Goal: Check status

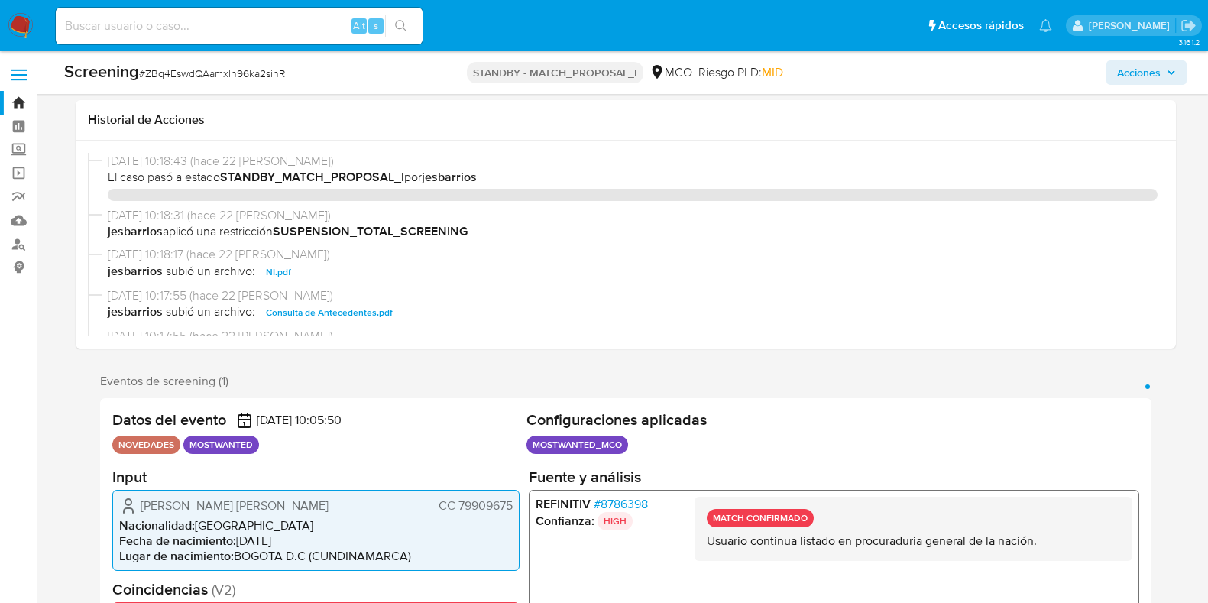
select select "10"
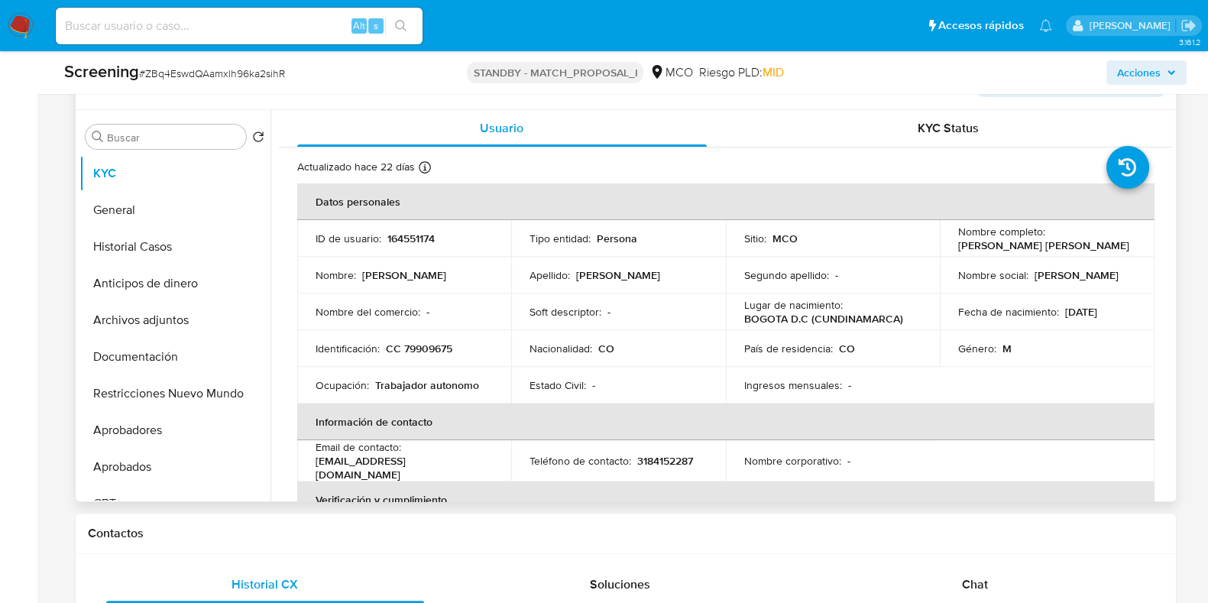
scroll to position [527, 0]
click at [434, 336] on td "Identificación : CC 79909675" at bounding box center [404, 348] width 215 height 37
click at [434, 342] on p "CC 79909675" at bounding box center [419, 349] width 66 height 14
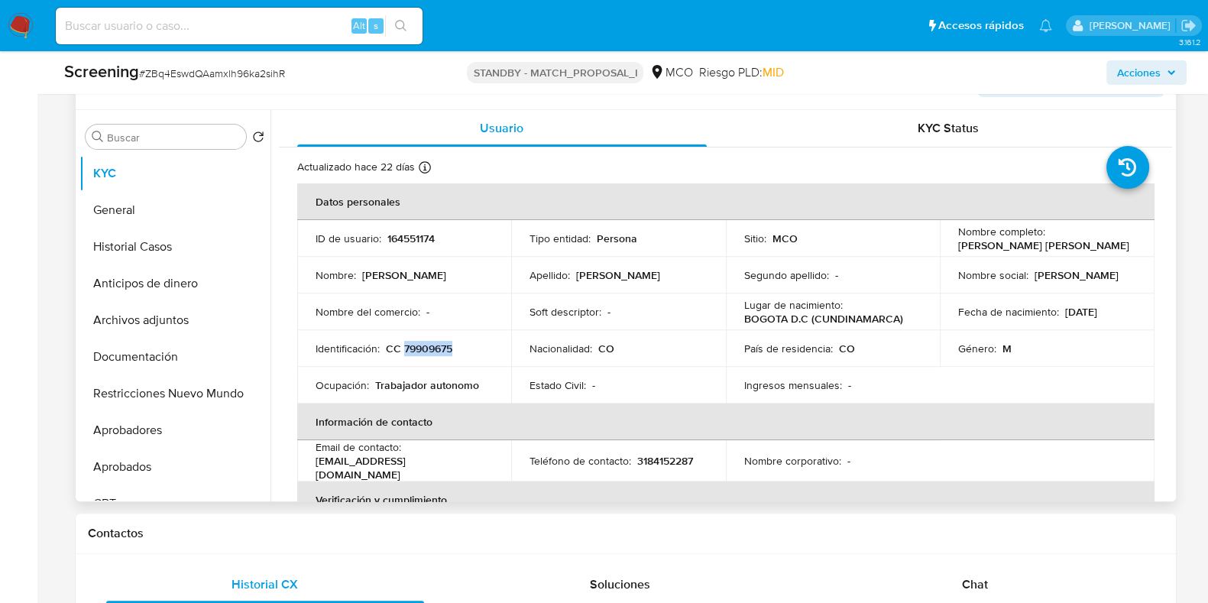
copy p "79909675"
click at [203, 396] on button "Restricciones Nuevo Mundo" at bounding box center [168, 393] width 179 height 37
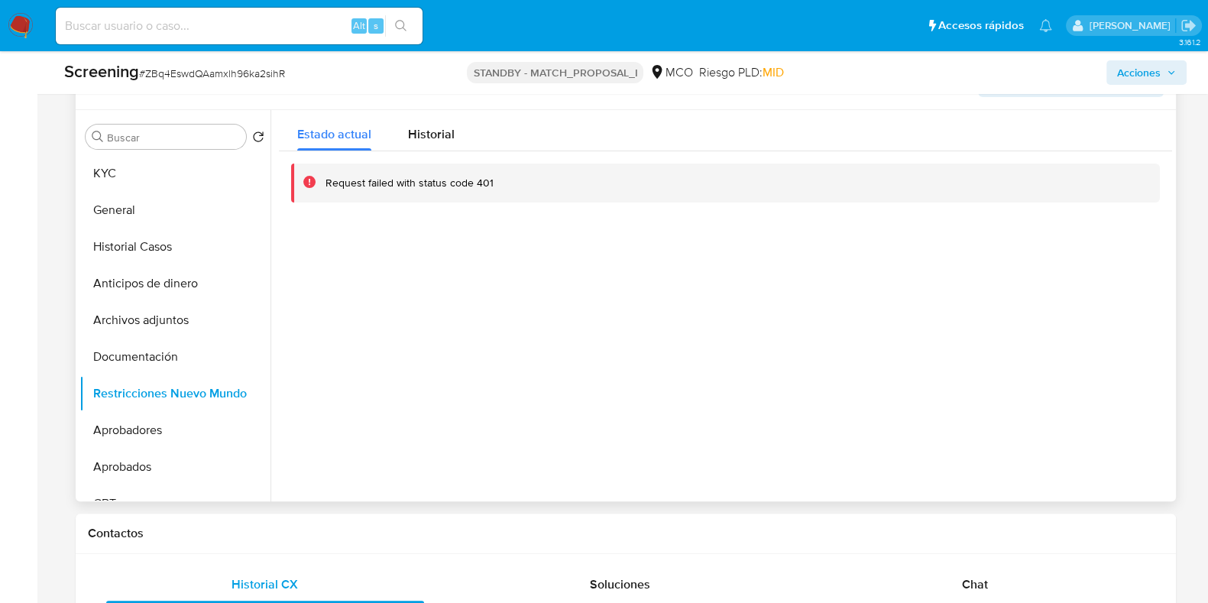
click at [508, 293] on div at bounding box center [722, 305] width 902 height 391
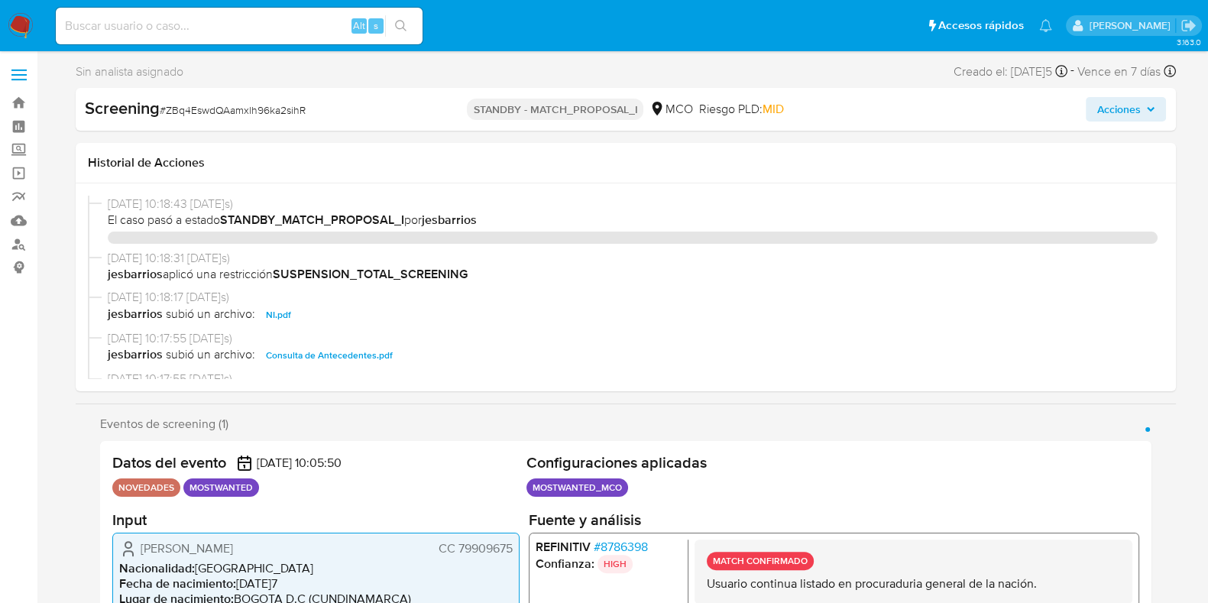
select select "10"
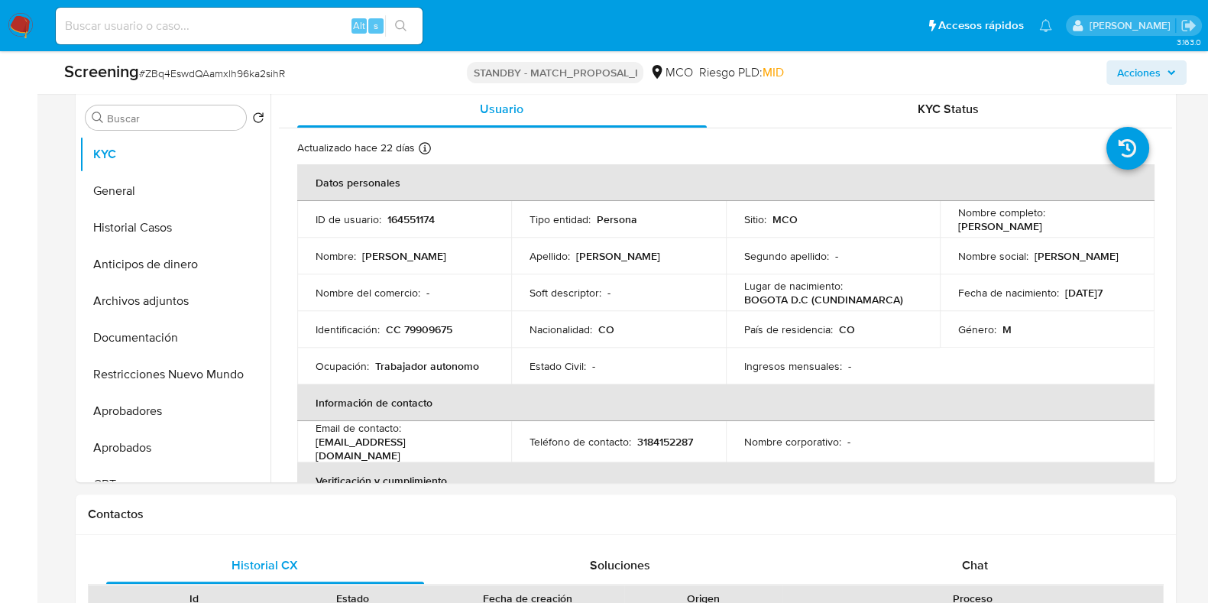
scroll to position [592, 0]
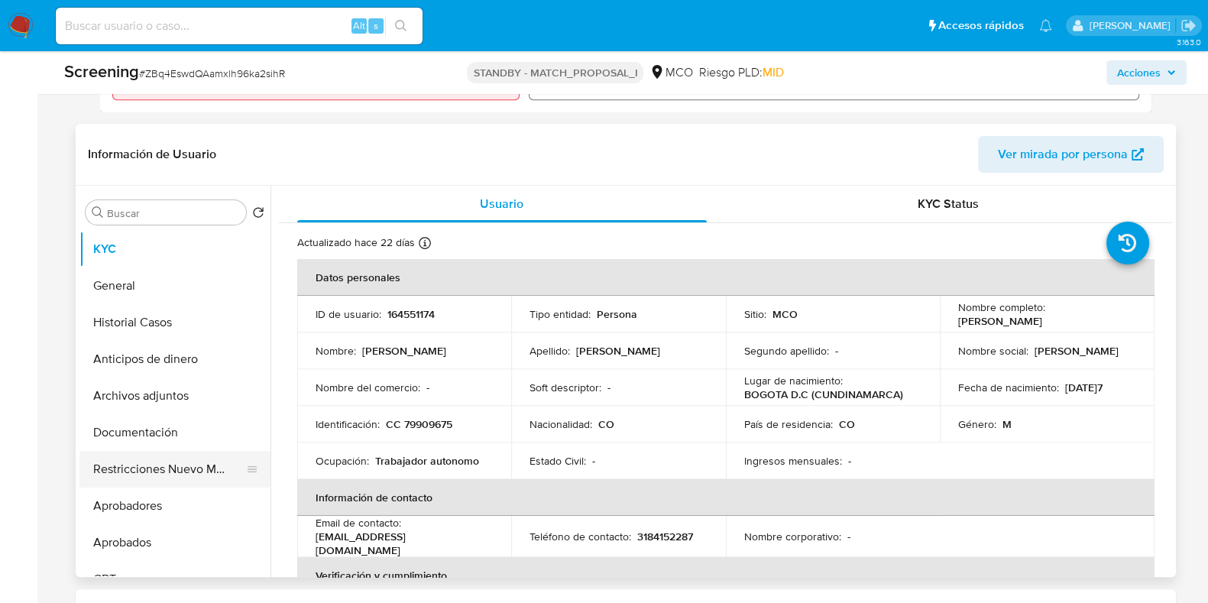
click at [195, 482] on button "Restricciones Nuevo Mundo" at bounding box center [168, 469] width 179 height 37
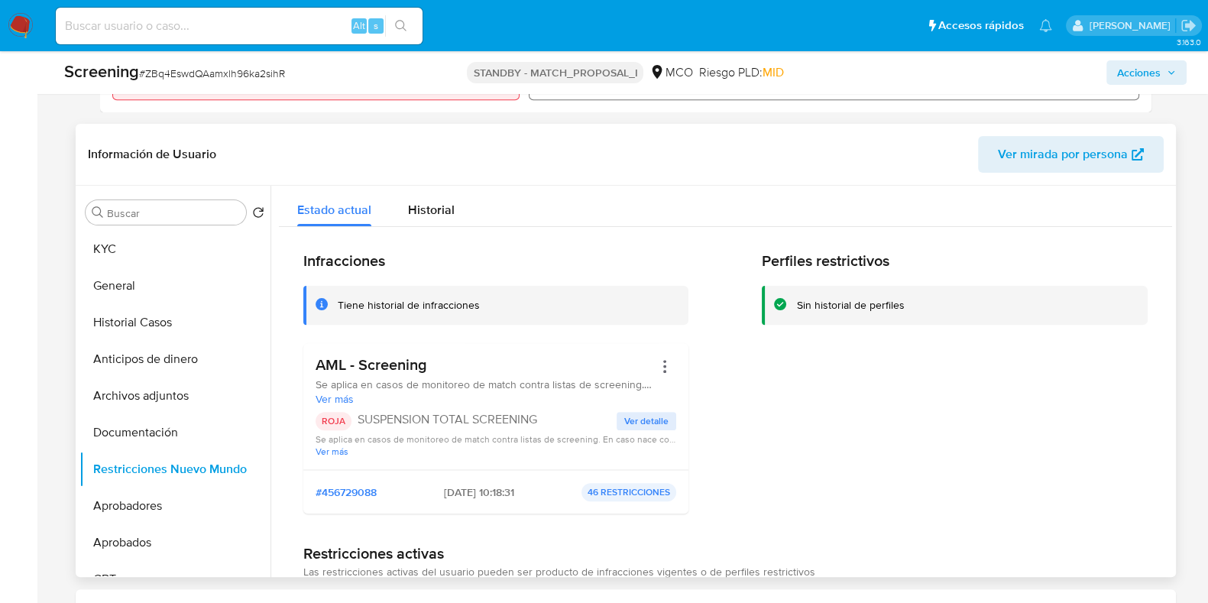
drag, startPoint x: 408, startPoint y: 424, endPoint x: 581, endPoint y: 394, distance: 175.3
click at [581, 394] on div "AML - Screening Se aplica en casos de monitoreo de match contra listas de scree…" at bounding box center [497, 406] width 362 height 102
click at [228, 21] on input at bounding box center [239, 26] width 367 height 20
paste input "ZlxWhNyTbMFRX36zUBMJ32P1"
type input "ZlxWhNyTbMFRX36zUBMJ32P1"
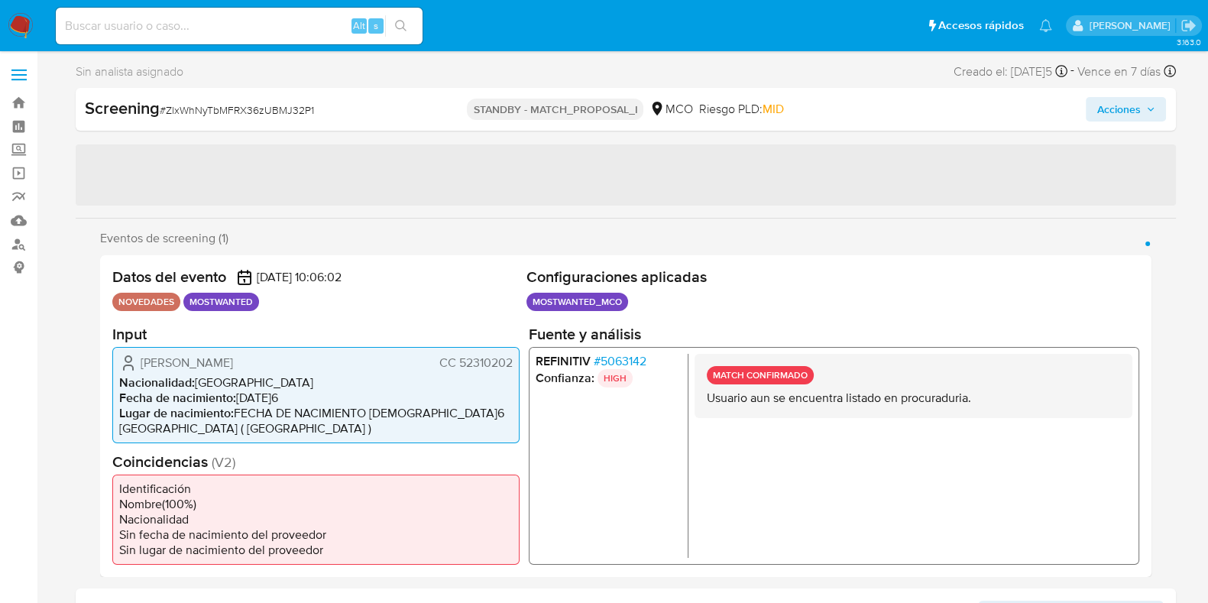
select select "10"
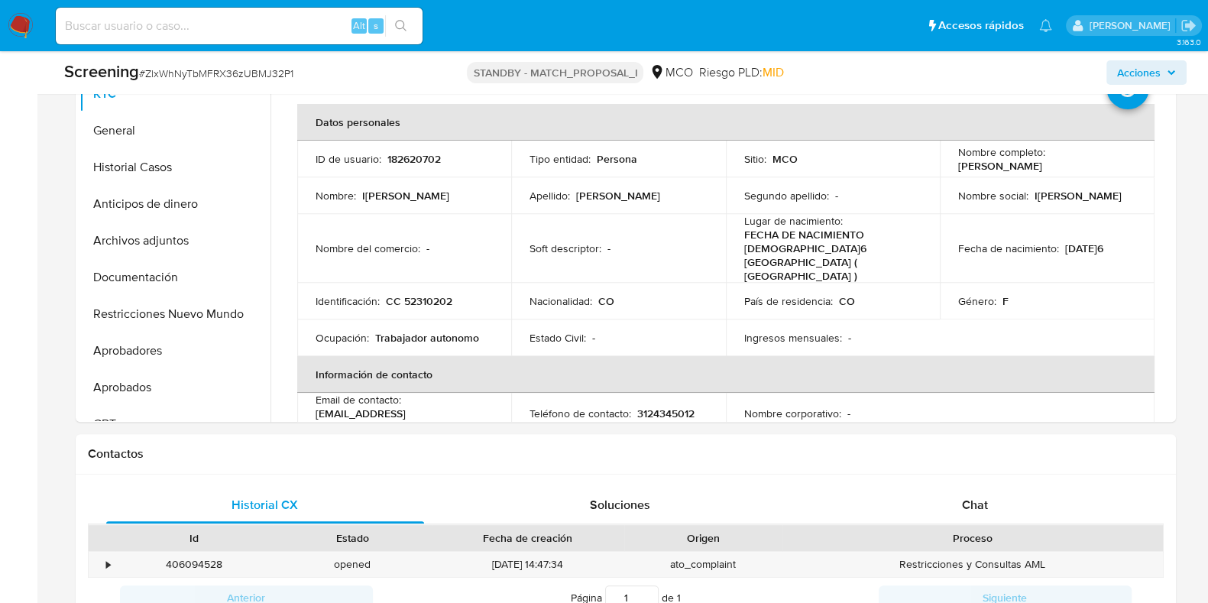
scroll to position [764, 0]
click at [188, 300] on button "Restricciones Nuevo Mundo" at bounding box center [168, 313] width 179 height 37
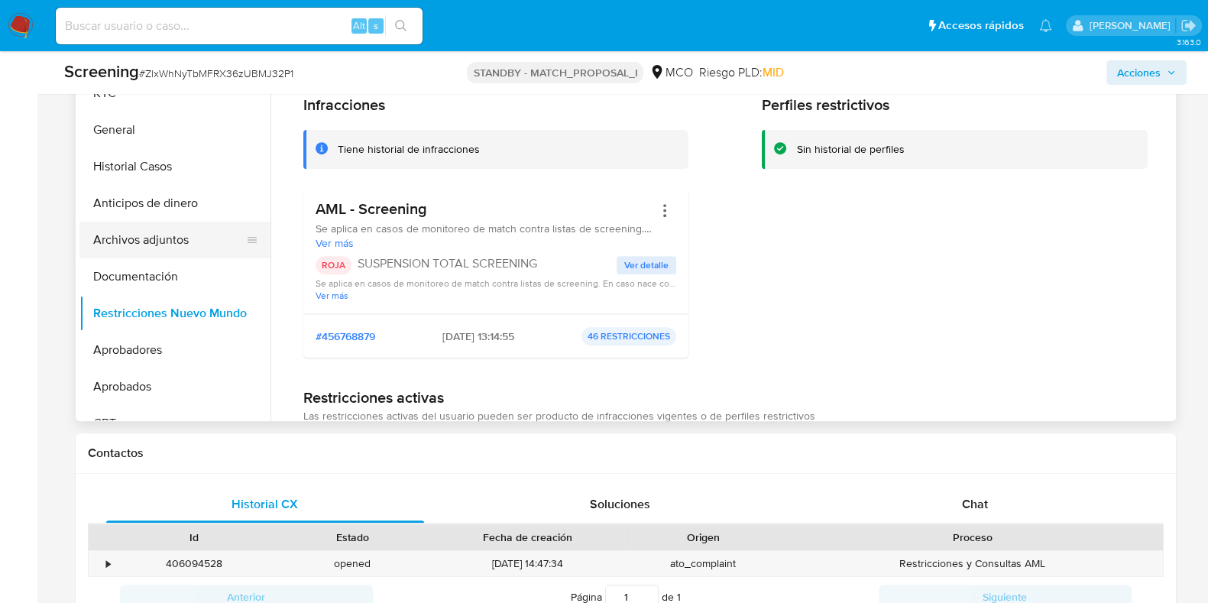
scroll to position [668, 0]
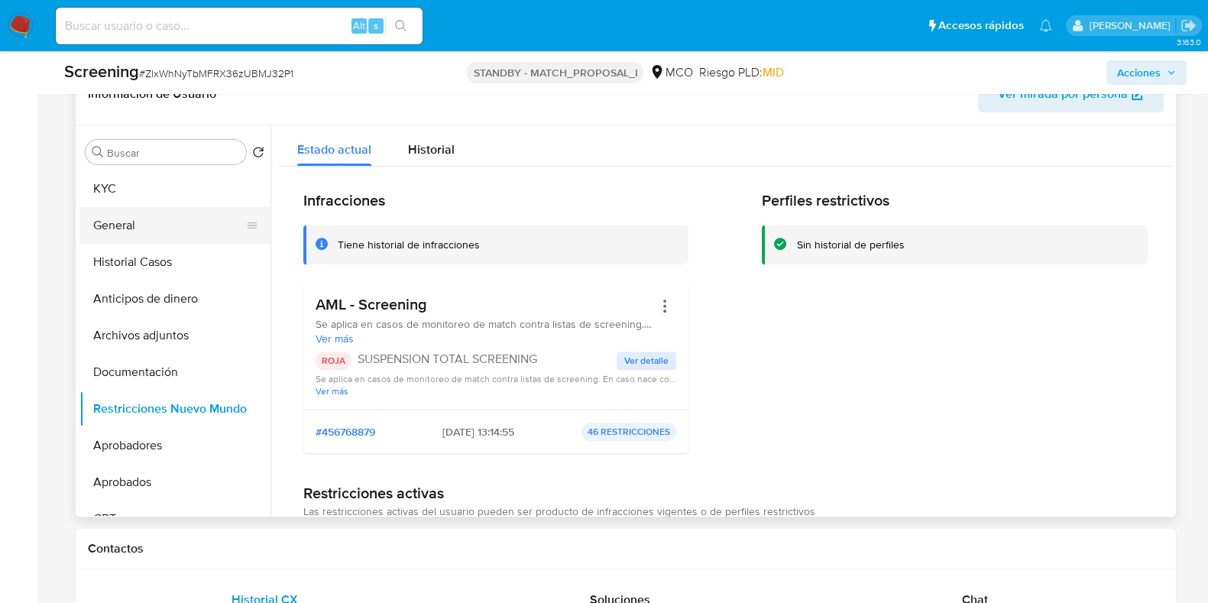
click at [157, 207] on button "General" at bounding box center [168, 225] width 179 height 37
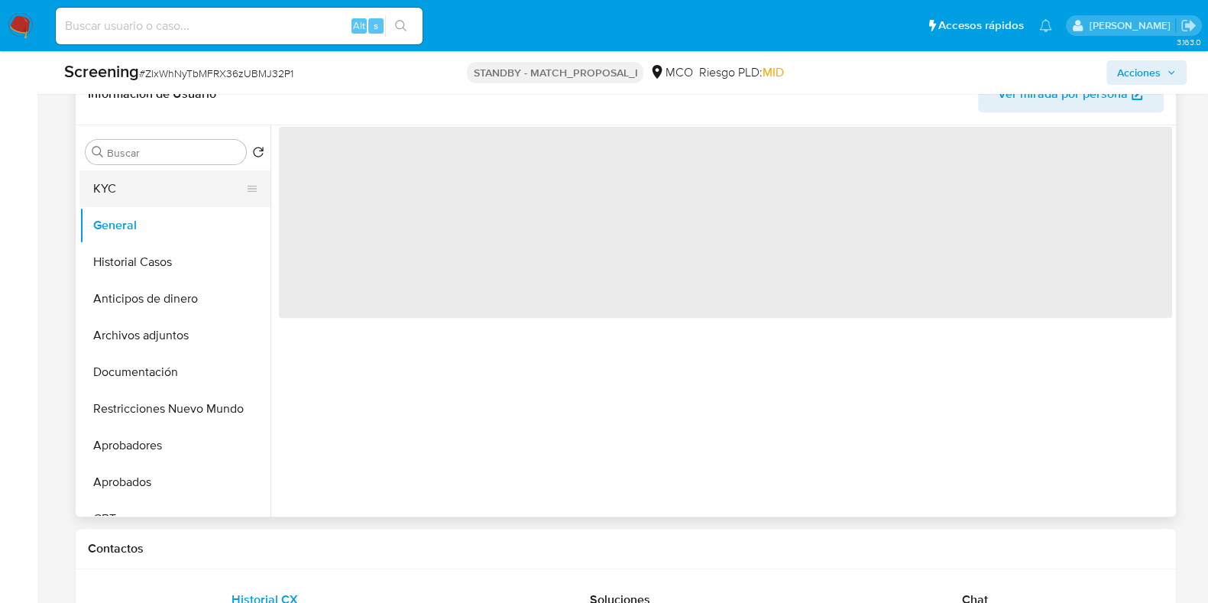
click at [161, 195] on button "KYC" at bounding box center [168, 188] width 179 height 37
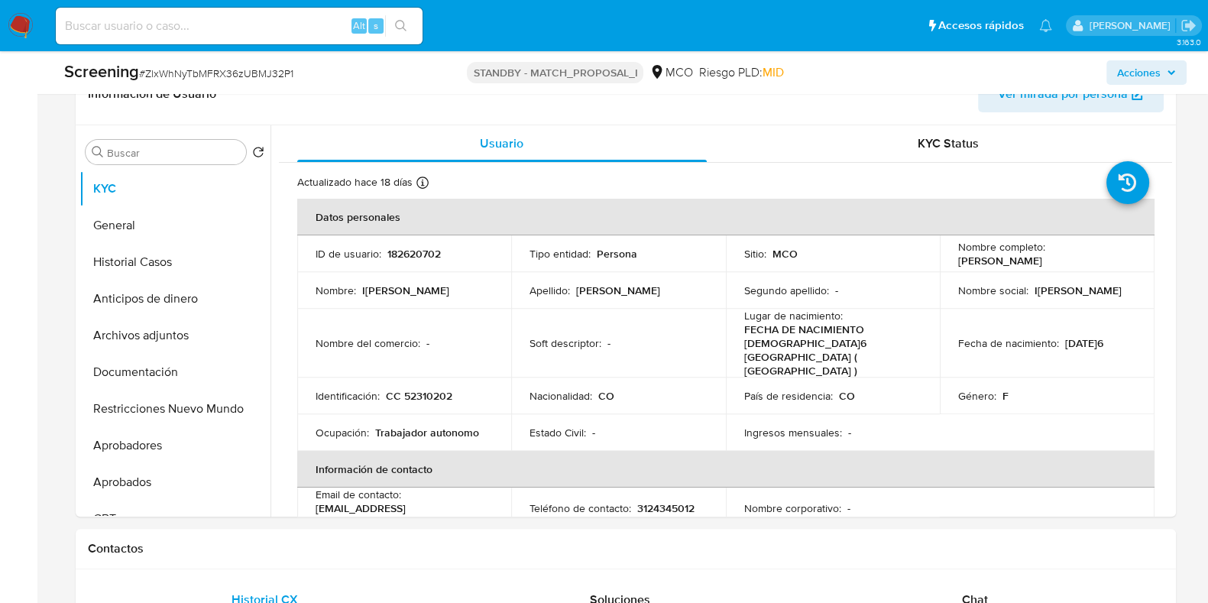
click at [314, 36] on div "Alt s" at bounding box center [239, 26] width 367 height 37
click at [312, 35] on input at bounding box center [239, 26] width 367 height 20
paste input "LuSPq0yAuMjsFFc7qmam2z2D"
type input "LuSPq0yAuMjsFFc7qmam2z2D"
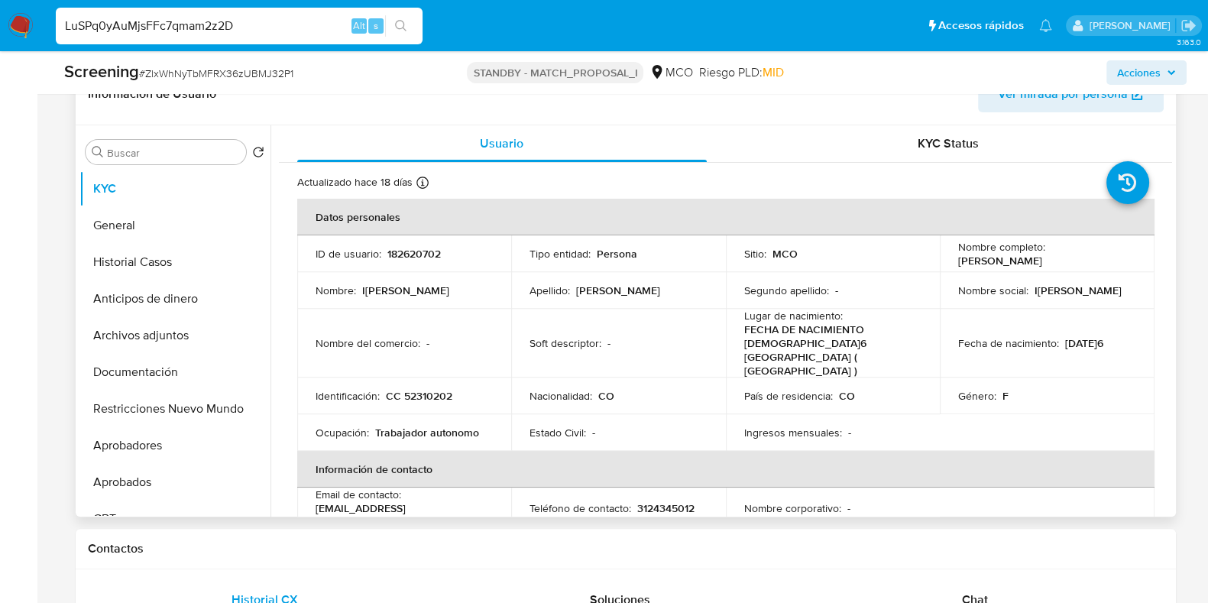
click at [764, 199] on th "Datos personales" at bounding box center [726, 217] width 858 height 37
click at [711, 556] on div "Contactos" at bounding box center [626, 549] width 1101 height 41
